Goal: Task Accomplishment & Management: Use online tool/utility

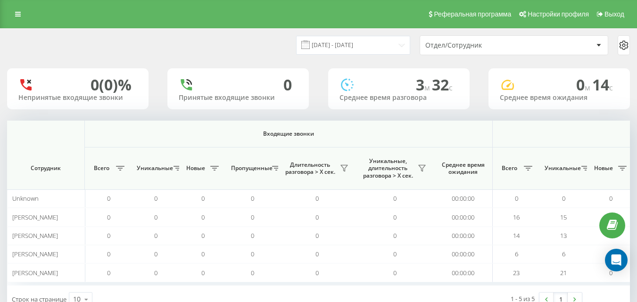
scroll to position [0, 692]
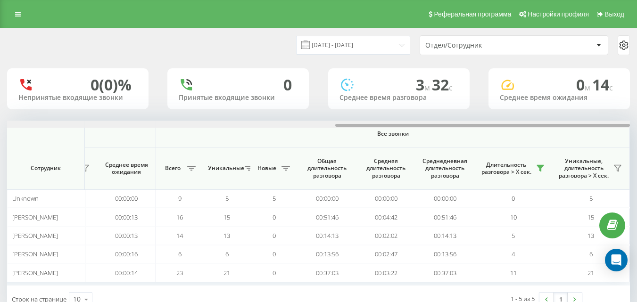
drag, startPoint x: 399, startPoint y: 126, endPoint x: 406, endPoint y: 116, distance: 11.5
click at [419, 121] on div at bounding box center [318, 124] width 622 height 7
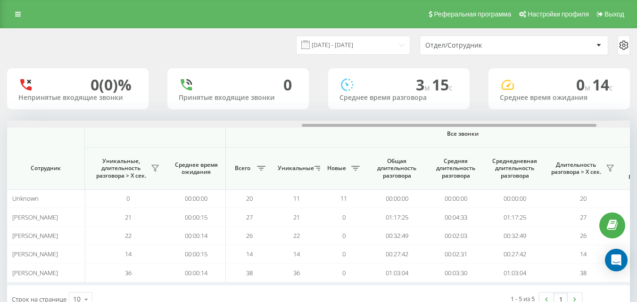
click at [603, 123] on div at bounding box center [318, 124] width 622 height 7
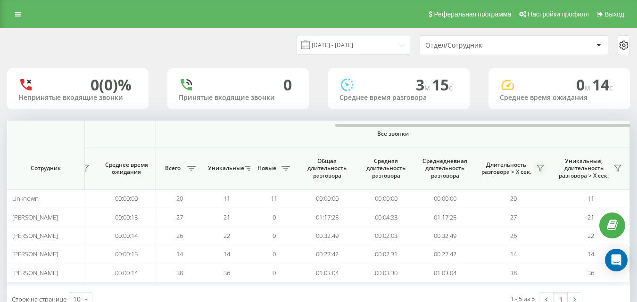
click at [541, 163] on button at bounding box center [540, 168] width 14 height 15
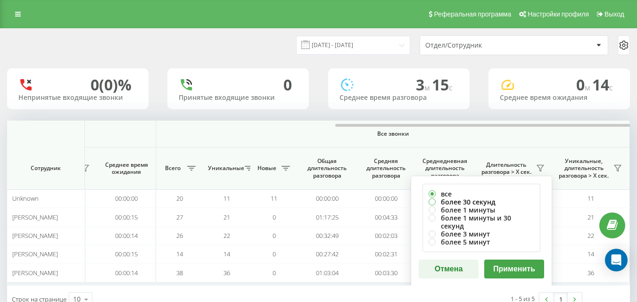
click at [492, 199] on label "более 30 секунд" at bounding box center [481, 202] width 106 height 8
radio input "true"
click at [526, 262] on button "Применить" at bounding box center [514, 269] width 60 height 19
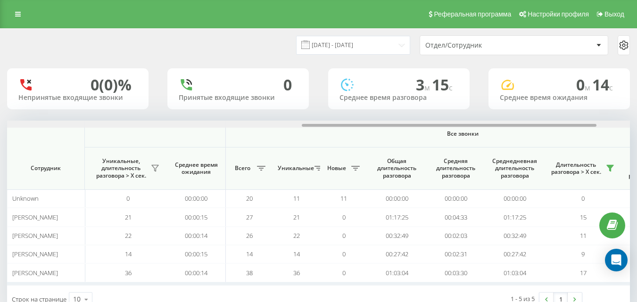
click at [614, 122] on div at bounding box center [318, 124] width 622 height 7
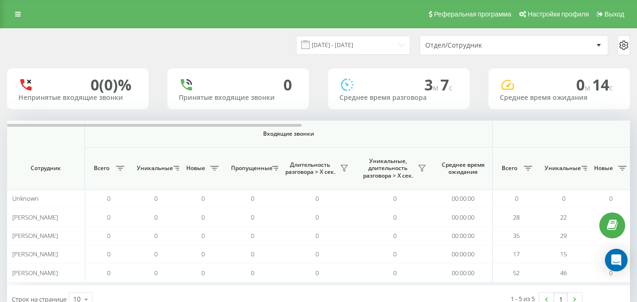
click at [625, 120] on div "20.08.2025 - 20.08.2025 Отдел/Сотрудник 0 (0)% Непринятые входящие звонки 0 При…" at bounding box center [318, 171] width 622 height 284
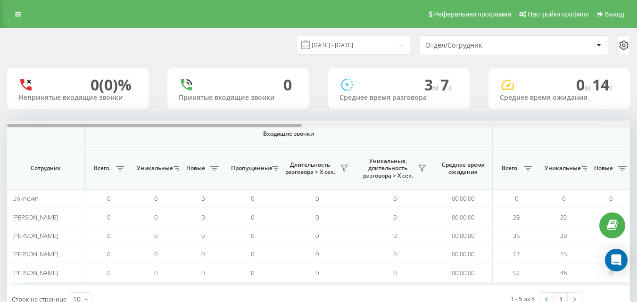
click at [619, 124] on div at bounding box center [318, 124] width 622 height 7
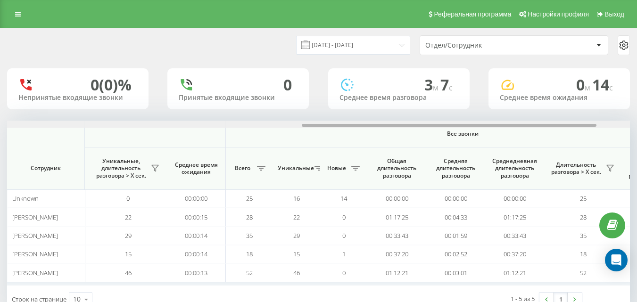
click at [619, 124] on div at bounding box center [318, 124] width 622 height 7
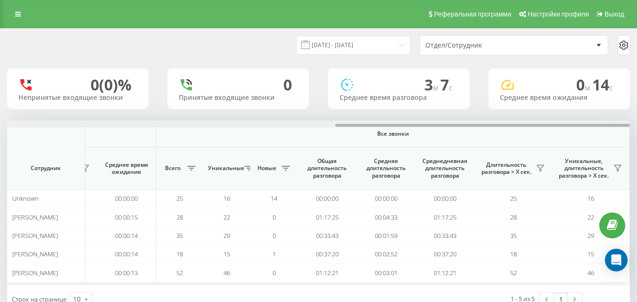
click at [619, 124] on div at bounding box center [482, 125] width 295 height 3
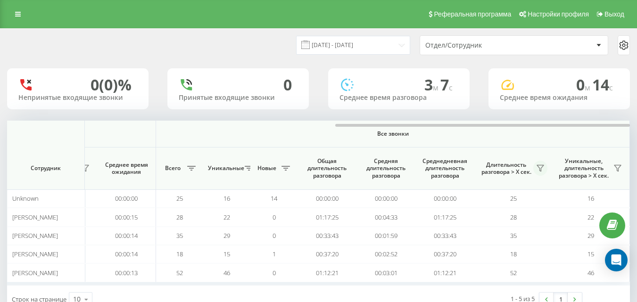
click at [537, 165] on icon at bounding box center [540, 168] width 8 height 8
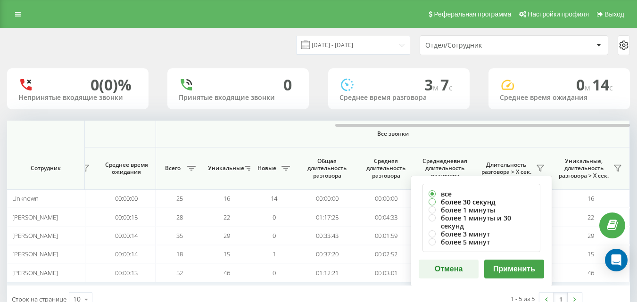
click at [494, 200] on label "более 30 секунд" at bounding box center [481, 202] width 106 height 8
radio input "true"
click at [521, 265] on button "Применить" at bounding box center [514, 269] width 60 height 19
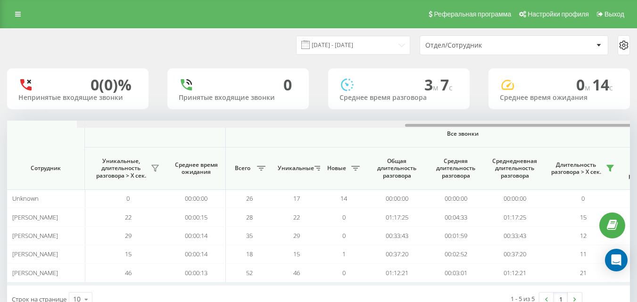
click at [610, 125] on div at bounding box center [388, 124] width 622 height 7
